Goal: Find specific page/section: Find specific page/section

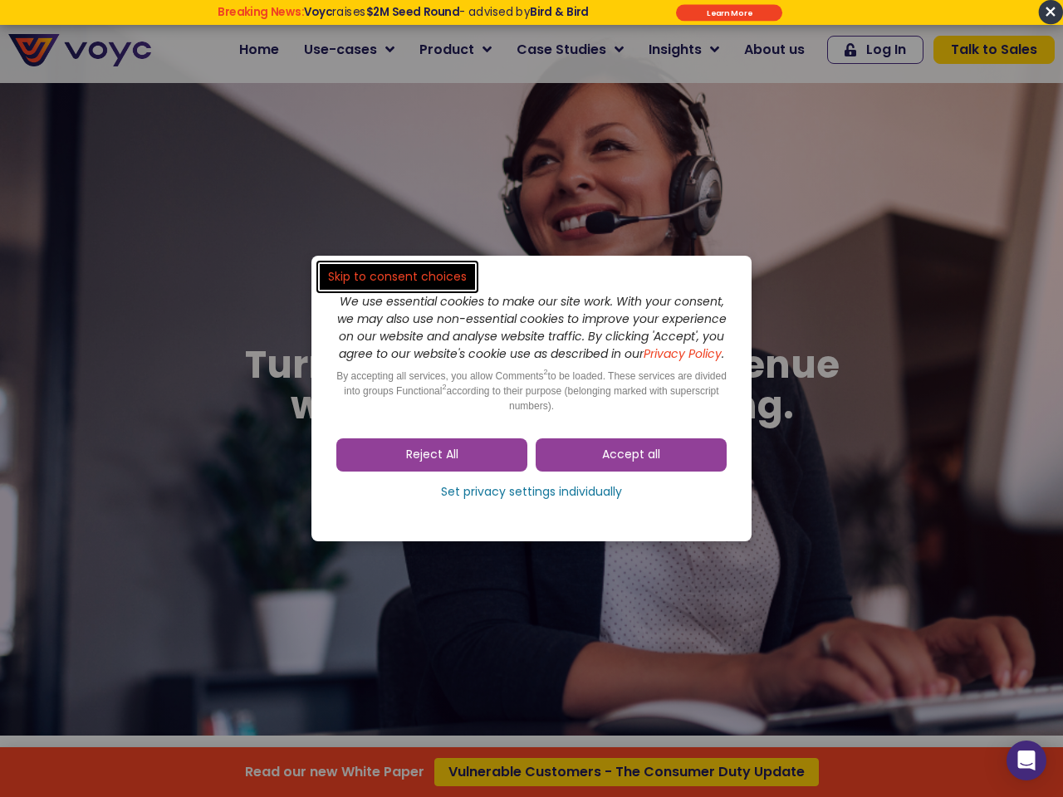
click at [631, 463] on span "Accept all" at bounding box center [631, 455] width 58 height 17
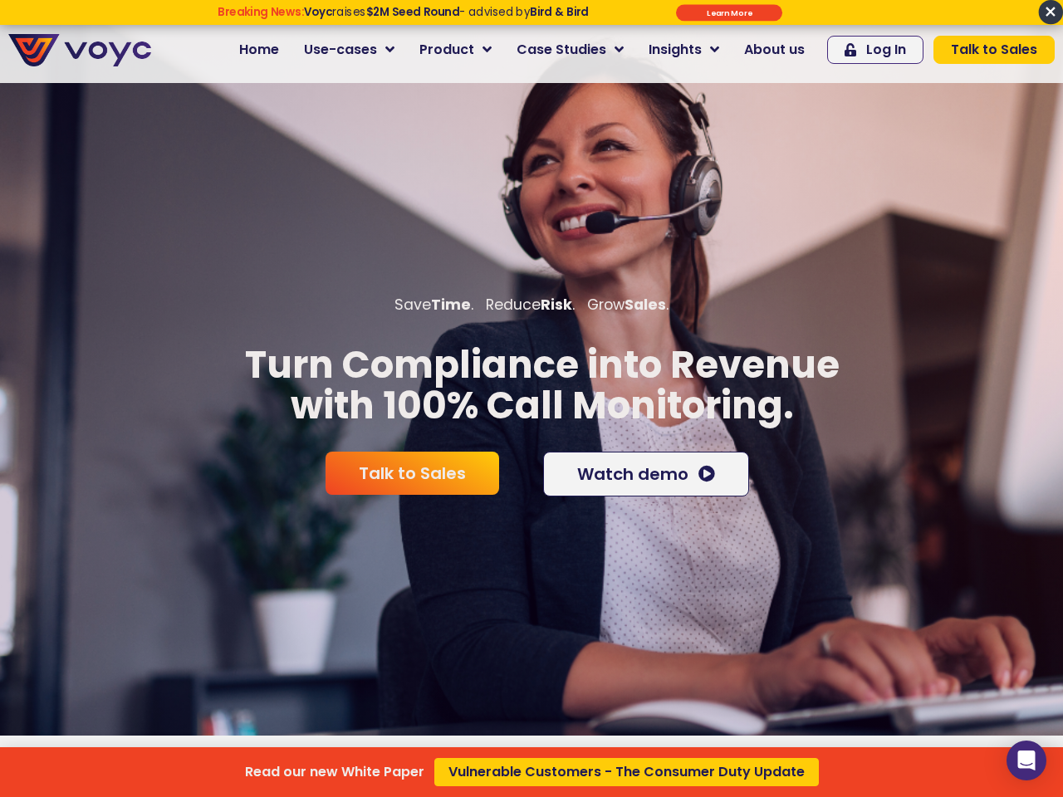
click at [532, 501] on div "Talk to Sales Watch demo" at bounding box center [531, 474] width 440 height 61
